Goal: Information Seeking & Learning: Learn about a topic

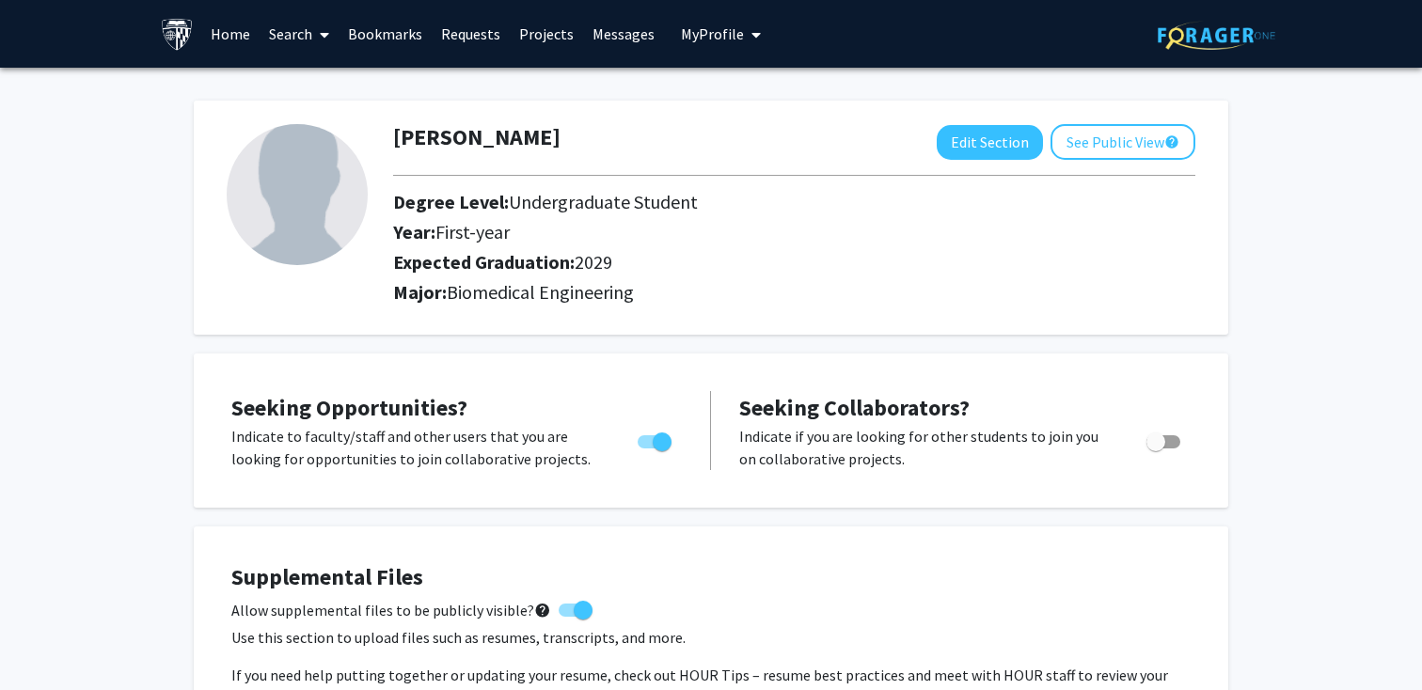
click at [295, 34] on link "Search" at bounding box center [298, 34] width 79 height 66
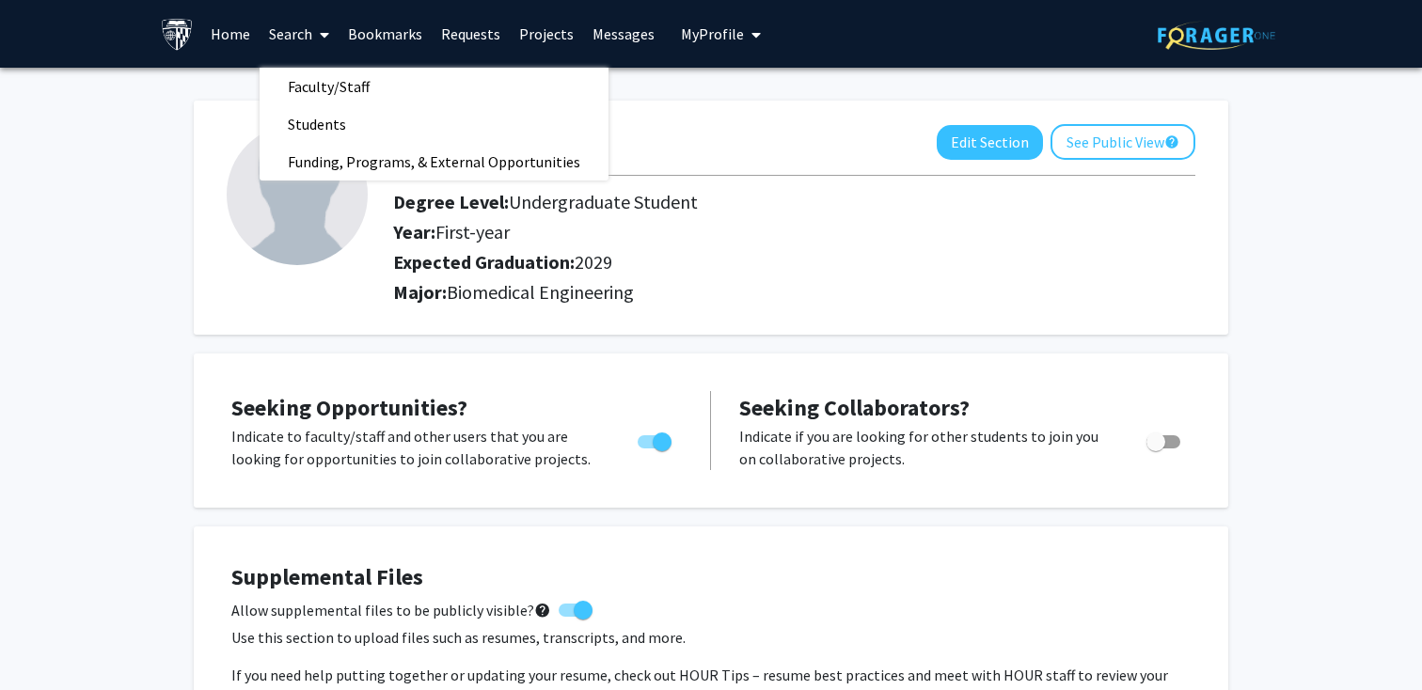
click at [337, 87] on span "Faculty/Staff" at bounding box center [328, 87] width 138 height 38
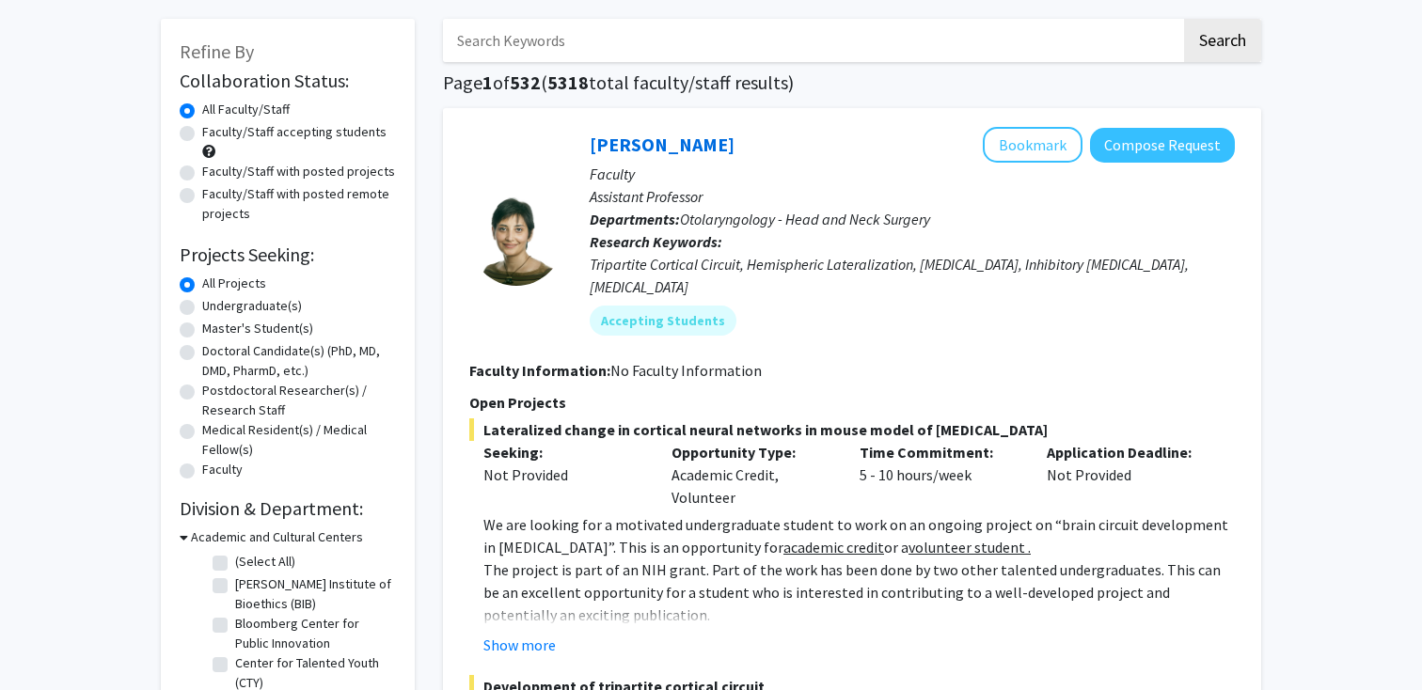
scroll to position [61, 0]
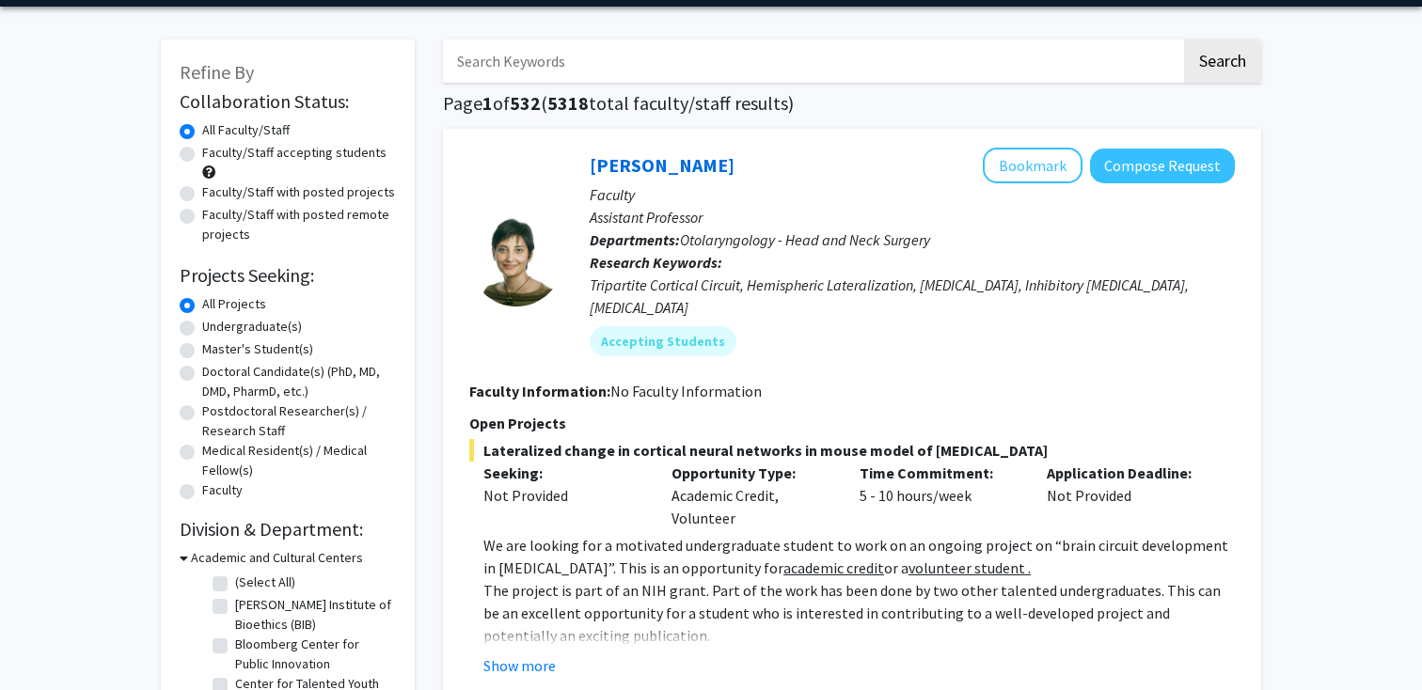
click at [202, 330] on label "Undergraduate(s)" at bounding box center [252, 327] width 100 height 20
click at [202, 329] on input "Undergraduate(s)" at bounding box center [208, 323] width 12 height 12
radio input "true"
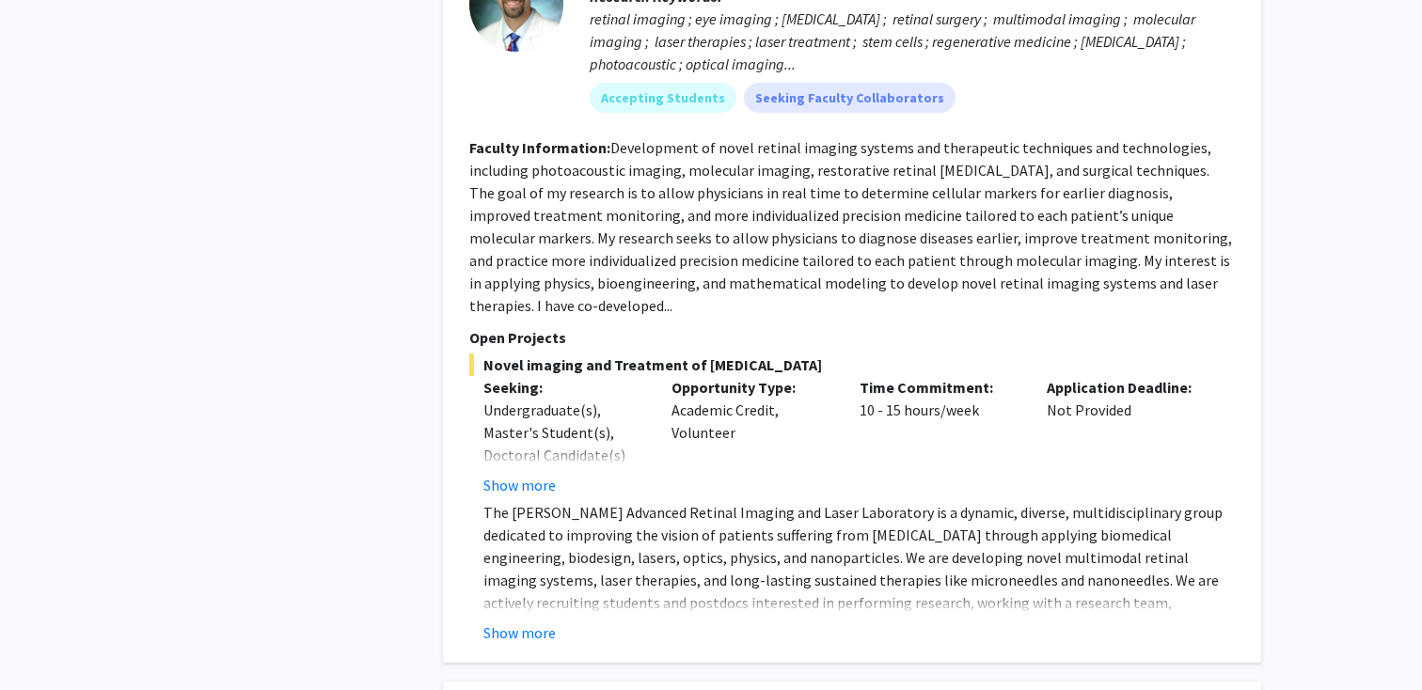
scroll to position [997, 0]
